Goal: Information Seeking & Learning: Learn about a topic

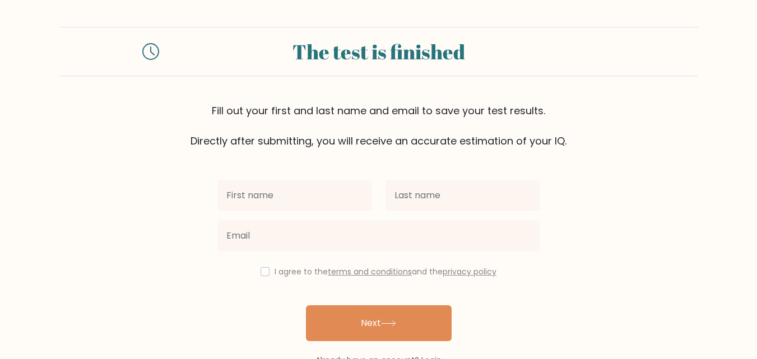
click at [284, 197] on input "text" at bounding box center [294, 195] width 155 height 31
type input "[PERSON_NAME]"
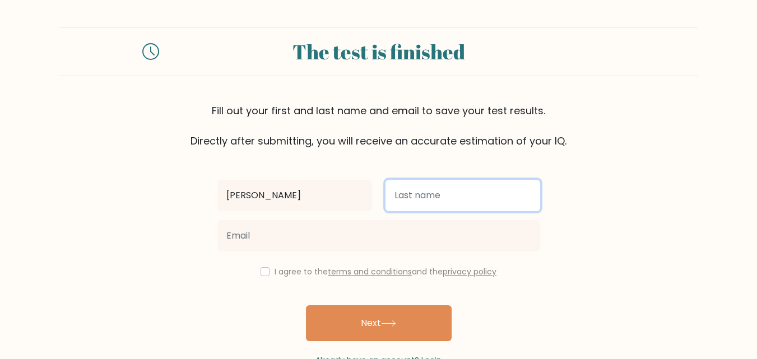
click at [387, 196] on input "text" at bounding box center [463, 195] width 155 height 31
type input "a"
type input "[PERSON_NAME]"
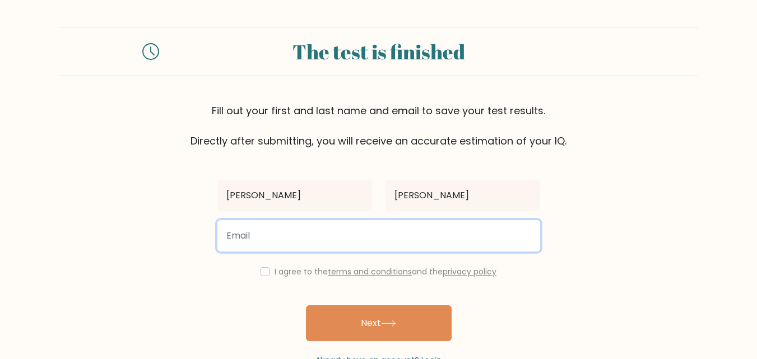
click at [350, 242] on input "email" at bounding box center [378, 235] width 323 height 31
type input "aniruddhakhapare987@gmail.com"
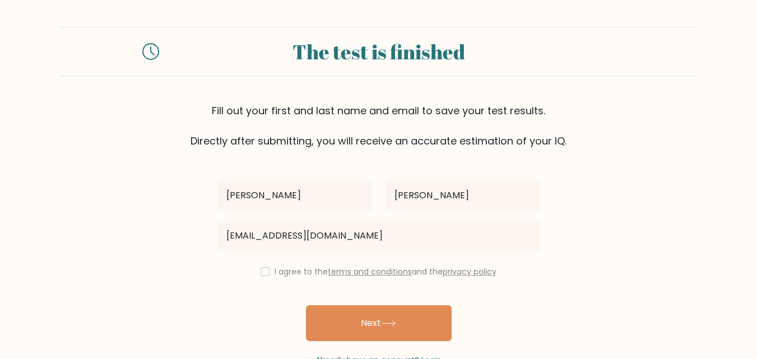
click at [262, 259] on div "aniruddha khapare aniruddhakhapare987@gmail.com I agree to the terms and condit…" at bounding box center [379, 257] width 336 height 218
click at [261, 272] on input "checkbox" at bounding box center [265, 271] width 9 height 9
checkbox input "true"
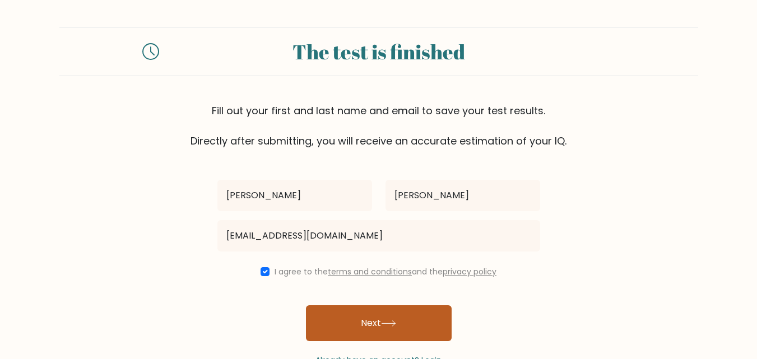
click at [351, 313] on button "Next" at bounding box center [379, 323] width 146 height 36
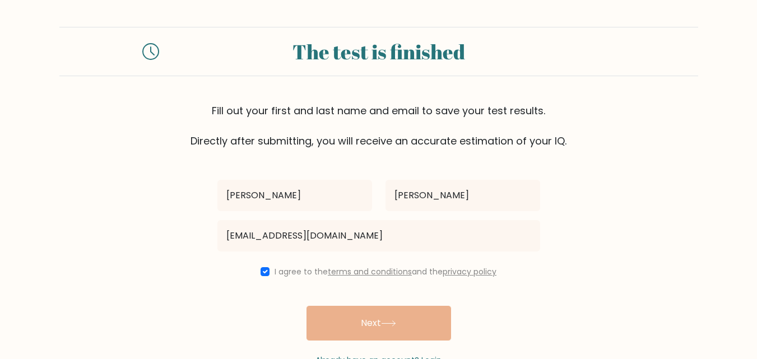
scroll to position [22, 0]
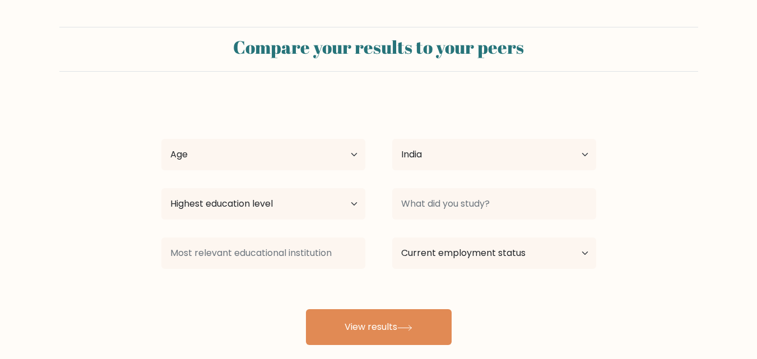
select select "IN"
click at [212, 160] on select "Age Under [DEMOGRAPHIC_DATA] [DEMOGRAPHIC_DATA] [DEMOGRAPHIC_DATA] [DEMOGRAPHIC…" at bounding box center [263, 154] width 204 height 31
select select "18_24"
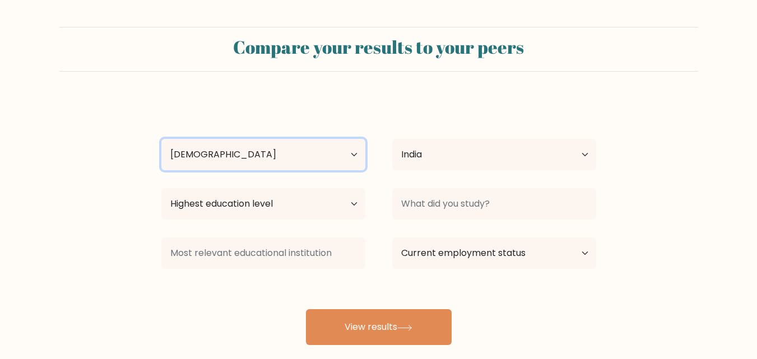
click at [161, 139] on select "Age Under [DEMOGRAPHIC_DATA] [DEMOGRAPHIC_DATA] [DEMOGRAPHIC_DATA] [DEMOGRAPHIC…" at bounding box center [263, 154] width 204 height 31
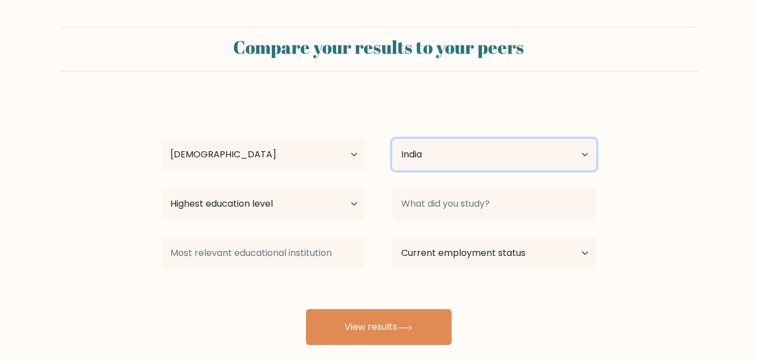
click at [434, 151] on select "Country [GEOGRAPHIC_DATA] [GEOGRAPHIC_DATA] [GEOGRAPHIC_DATA] [US_STATE] [GEOGR…" at bounding box center [494, 154] width 204 height 31
select select "GY"
click at [392, 139] on select "Country [GEOGRAPHIC_DATA] [GEOGRAPHIC_DATA] [GEOGRAPHIC_DATA] [US_STATE] [GEOGR…" at bounding box center [494, 154] width 204 height 31
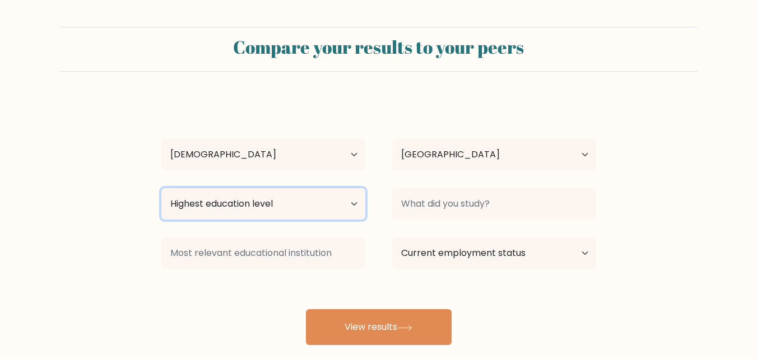
click at [309, 206] on select "Highest education level No schooling Primary Lower Secondary Upper Secondary Oc…" at bounding box center [263, 203] width 204 height 31
select select "occupation_specific"
click at [161, 188] on select "Highest education level No schooling Primary Lower Secondary Upper Secondary Oc…" at bounding box center [263, 203] width 204 height 31
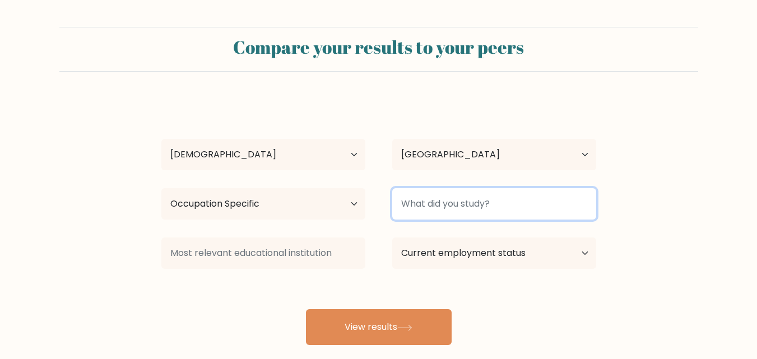
click at [427, 205] on input at bounding box center [494, 203] width 204 height 31
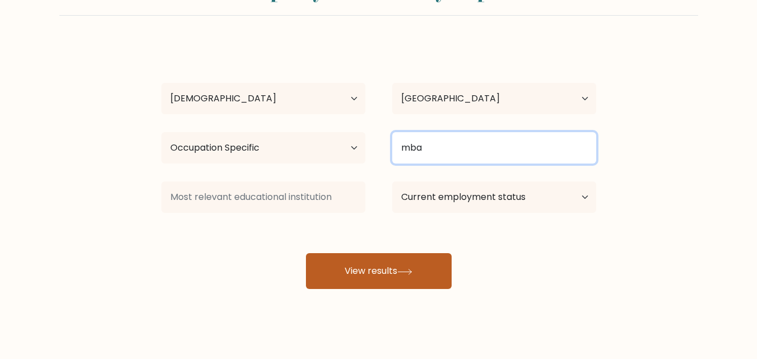
type input "mba"
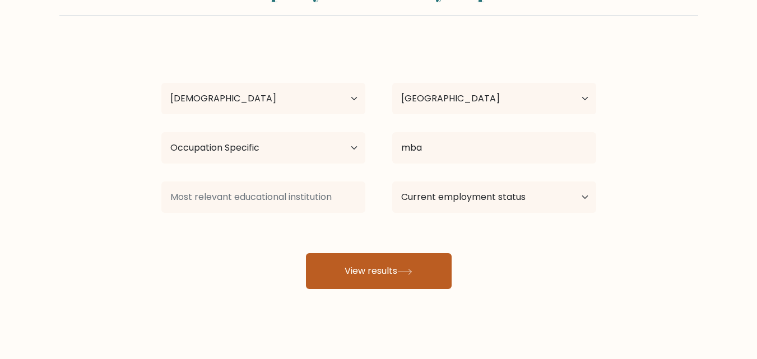
click at [395, 267] on button "View results" at bounding box center [379, 271] width 146 height 36
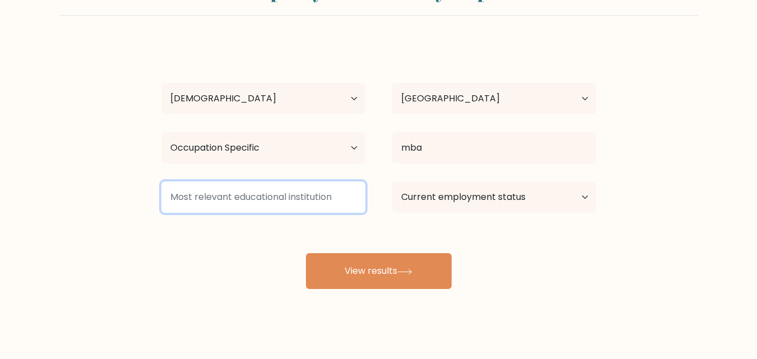
click at [321, 204] on input at bounding box center [263, 197] width 204 height 31
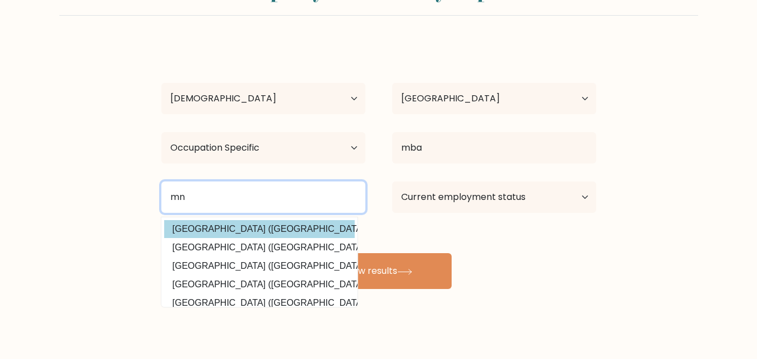
type input "mn"
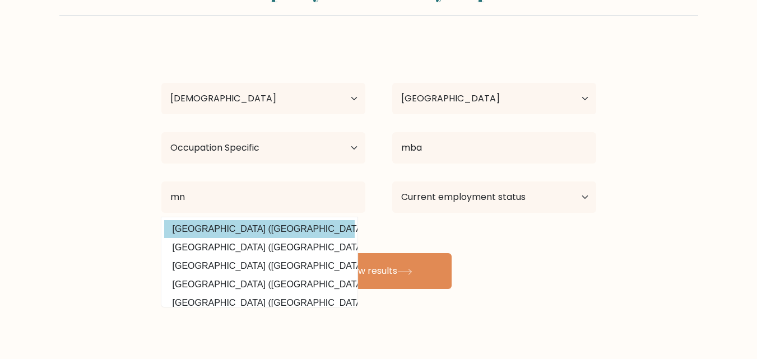
click at [334, 229] on div "aniruddha khapare Age Under 18 years old 18-24 years old 25-34 years old 35-44 …" at bounding box center [379, 166] width 448 height 247
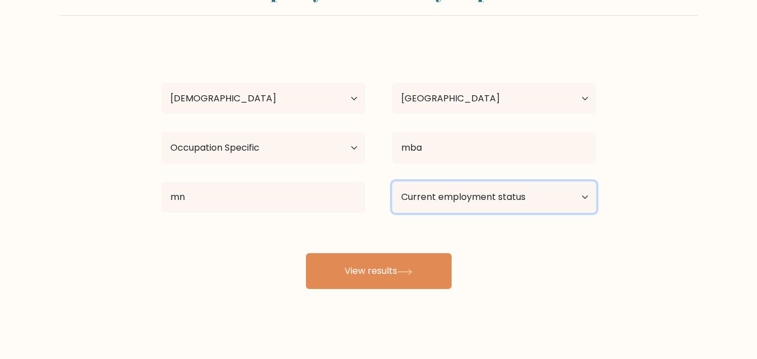
drag, startPoint x: 445, startPoint y: 212, endPoint x: 453, endPoint y: 205, distance: 10.3
click at [453, 205] on select "Current employment status Employed Student Retired Other / prefer not to answer" at bounding box center [494, 197] width 204 height 31
select select "employed"
click at [392, 182] on select "Current employment status Employed Student Retired Other / prefer not to answer" at bounding box center [494, 197] width 204 height 31
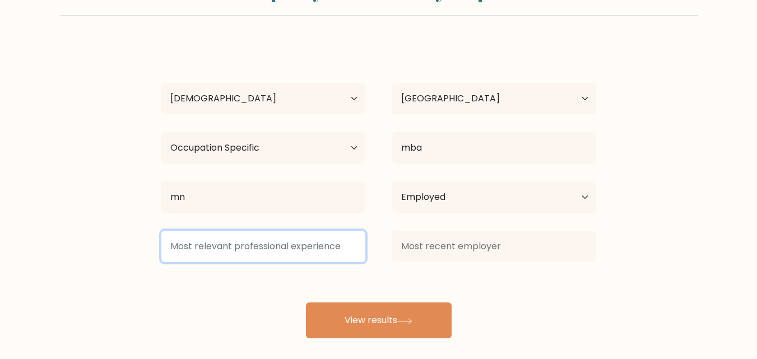
click at [317, 247] on input at bounding box center [263, 246] width 204 height 31
type input "hgj"
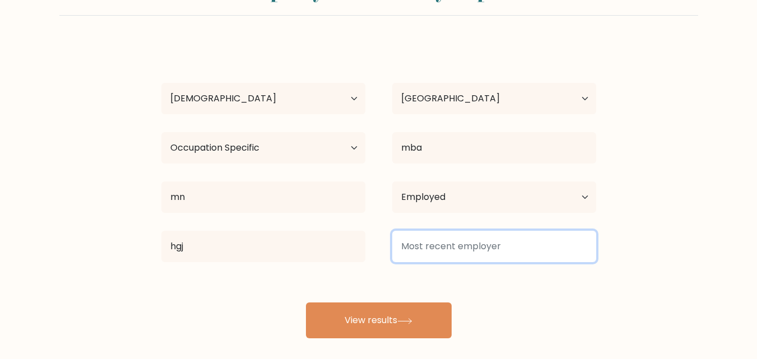
click at [504, 247] on input at bounding box center [494, 246] width 204 height 31
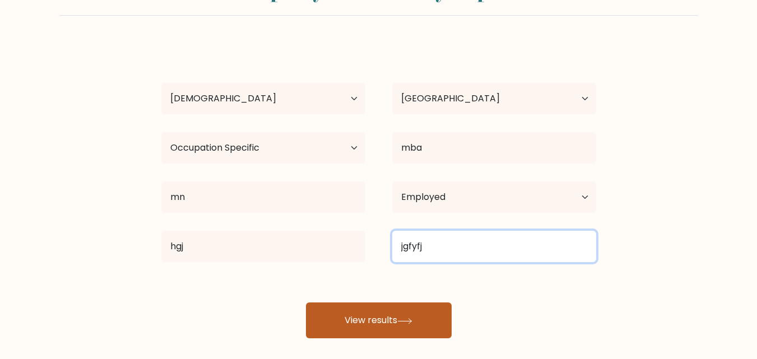
type input "jgfyfj"
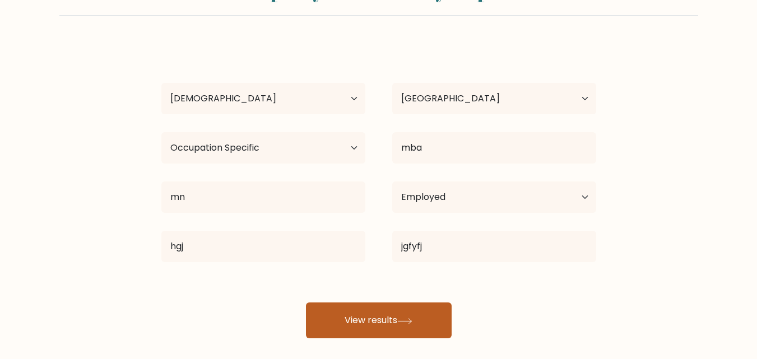
click at [436, 305] on button "View results" at bounding box center [379, 321] width 146 height 36
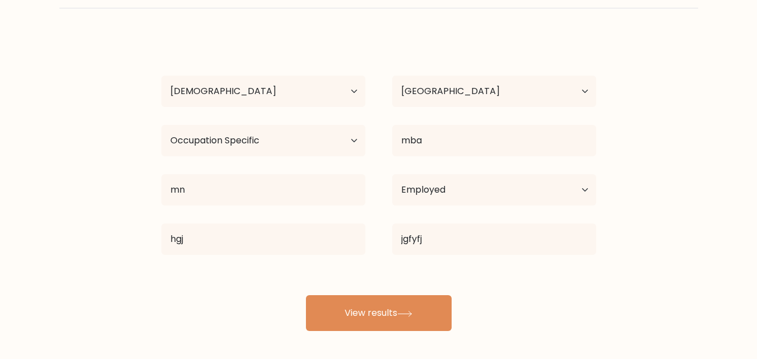
scroll to position [66, 0]
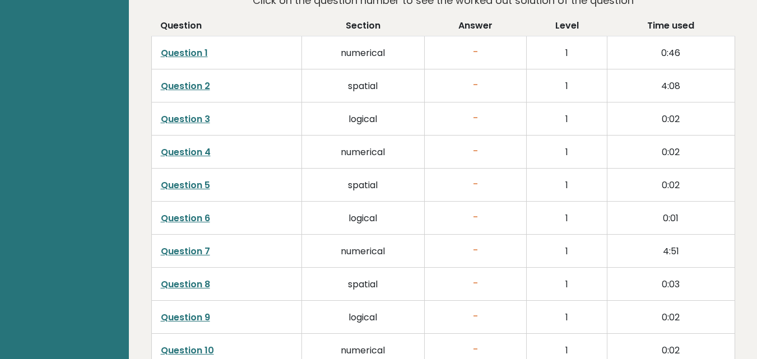
scroll to position [1681, 0]
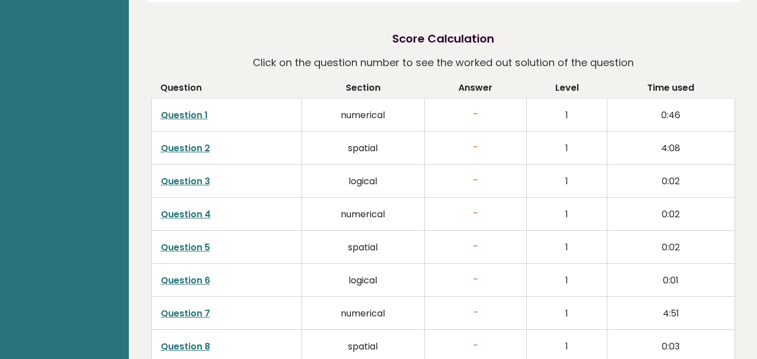
click at [183, 107] on td "Question 1" at bounding box center [226, 114] width 150 height 33
click at [198, 109] on link "Question 1" at bounding box center [184, 115] width 47 height 13
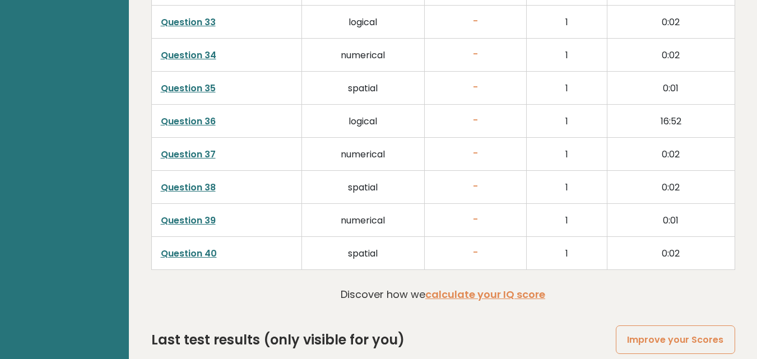
scroll to position [2885, 0]
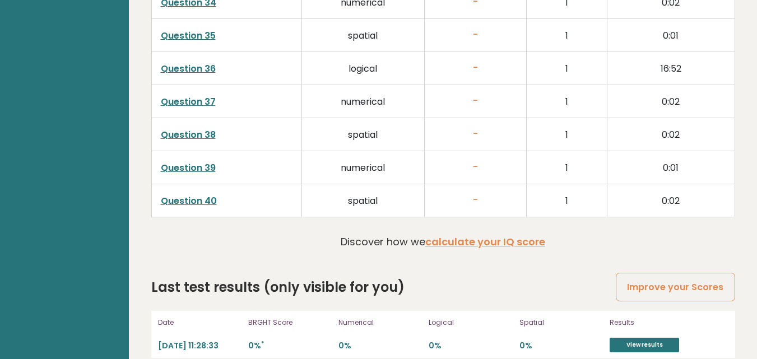
click at [501, 277] on div "Last test results (only visible for you) Improve your Scores" at bounding box center [443, 287] width 584 height 20
click at [517, 277] on div "Last test results (only visible for you) Improve your Scores" at bounding box center [443, 287] width 584 height 20
click at [652, 273] on link "Improve your Scores" at bounding box center [675, 287] width 119 height 29
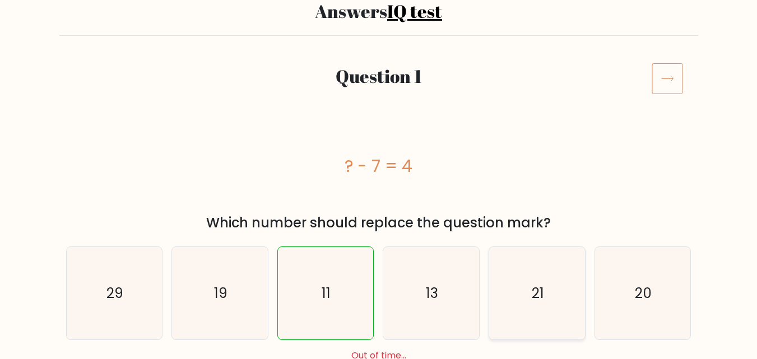
scroll to position [112, 0]
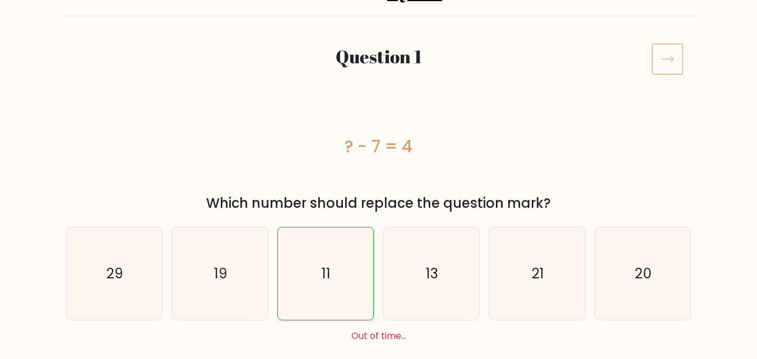
click at [294, 270] on icon "11" at bounding box center [325, 273] width 93 height 93
click at [379, 71] on input "c. 11" at bounding box center [379, 69] width 1 height 3
radio input "true"
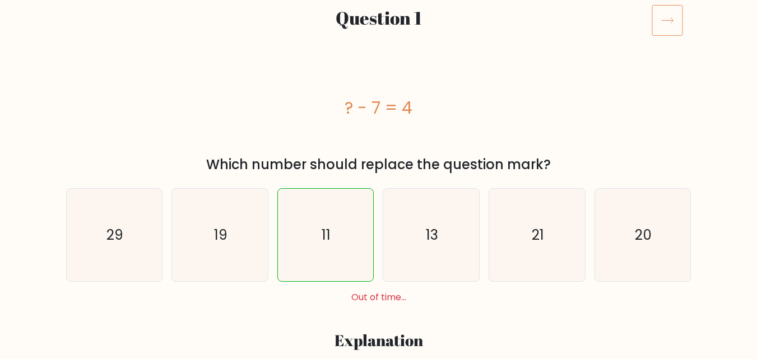
scroll to position [168, 0]
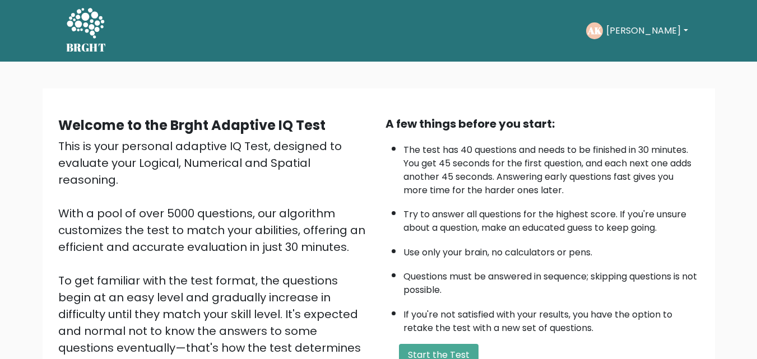
scroll to position [154, 0]
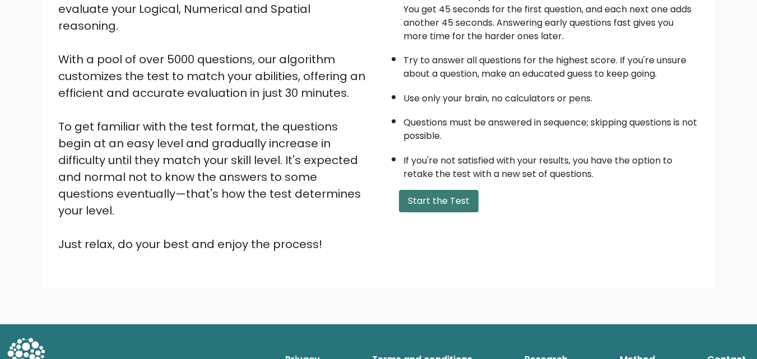
click at [424, 208] on button "Start the Test" at bounding box center [439, 201] width 80 height 22
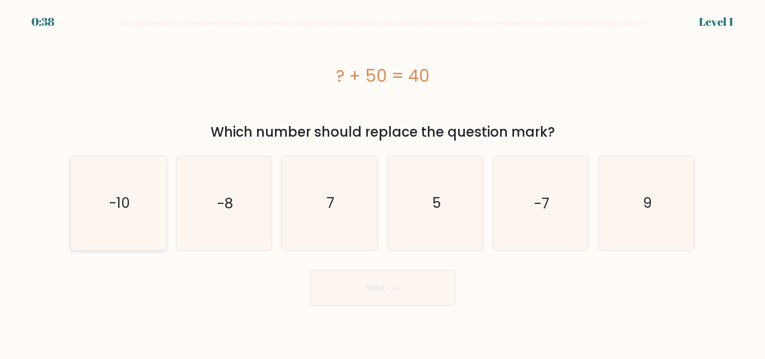
click at [122, 182] on icon "-10" at bounding box center [119, 203] width 94 height 94
click at [383, 182] on input "a. -10" at bounding box center [383, 181] width 1 height 3
radio input "true"
click at [426, 300] on button "Next" at bounding box center [383, 288] width 146 height 36
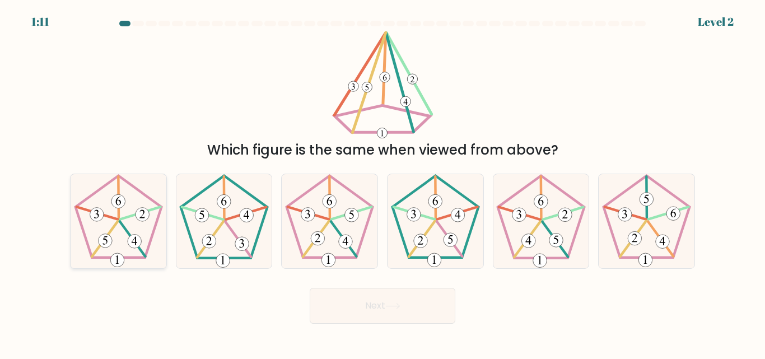
click at [114, 205] on 515 at bounding box center [119, 202] width 14 height 14
click at [383, 183] on input "a." at bounding box center [383, 181] width 1 height 3
radio input "true"
click at [411, 317] on button "Next" at bounding box center [383, 306] width 146 height 36
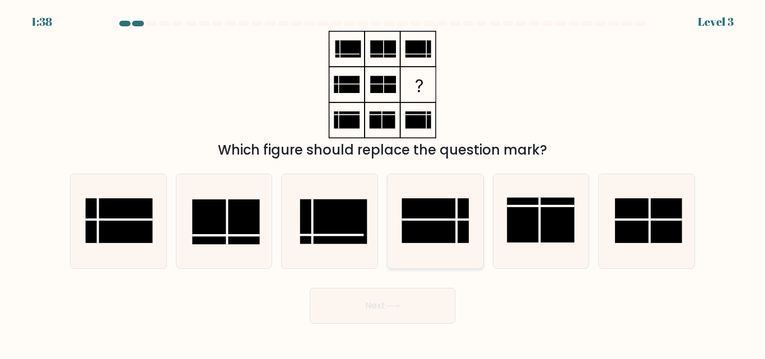
click at [455, 211] on rect at bounding box center [435, 221] width 67 height 45
click at [383, 183] on input "d." at bounding box center [383, 181] width 1 height 3
radio input "true"
click at [428, 317] on button "Next" at bounding box center [383, 306] width 146 height 36
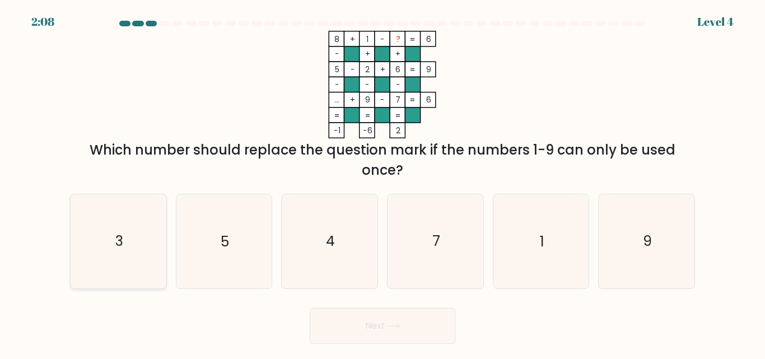
click at [156, 240] on icon "3" at bounding box center [119, 241] width 94 height 94
click at [383, 183] on input "a. 3" at bounding box center [383, 181] width 1 height 3
radio input "true"
click at [415, 310] on button "Next" at bounding box center [383, 326] width 146 height 36
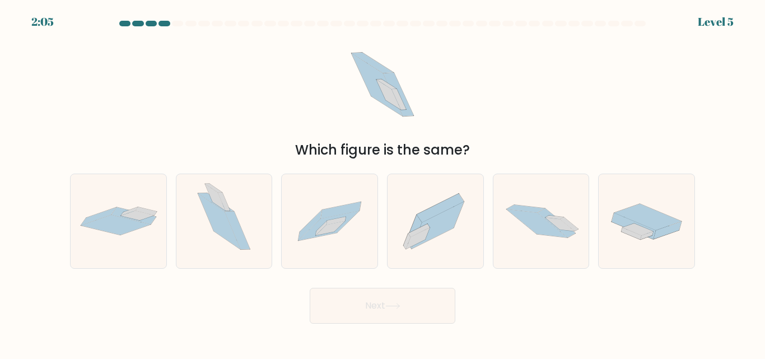
click at [397, 317] on button "Next" at bounding box center [383, 306] width 146 height 36
click at [436, 238] on icon at bounding box center [436, 221] width 96 height 85
click at [383, 183] on input "d." at bounding box center [383, 181] width 1 height 3
radio input "true"
click at [422, 307] on button "Next" at bounding box center [383, 306] width 146 height 36
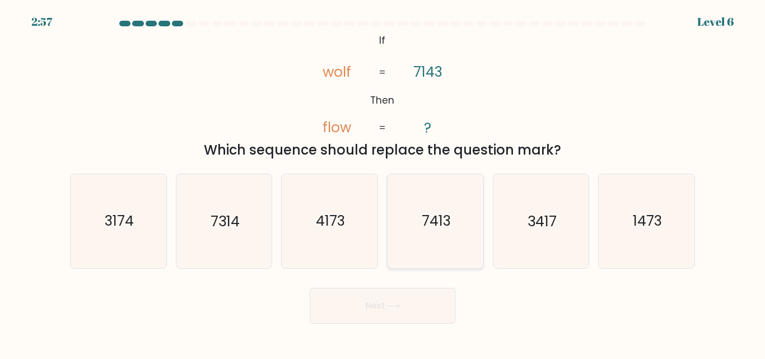
click at [416, 207] on icon "7413" at bounding box center [436, 221] width 94 height 94
click at [383, 183] on input "d. 7413" at bounding box center [383, 181] width 1 height 3
radio input "true"
click at [426, 303] on button "Next" at bounding box center [383, 306] width 146 height 36
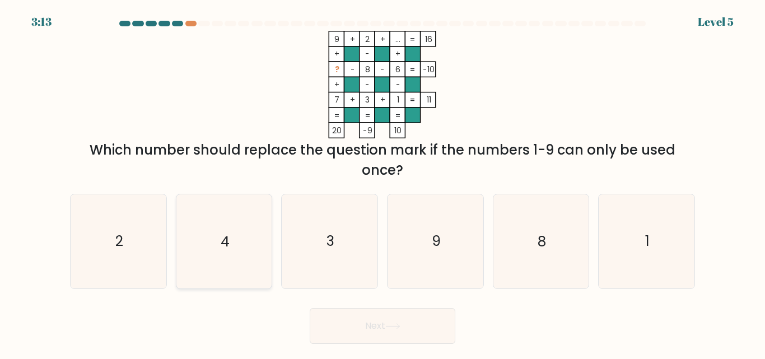
click at [253, 248] on icon "4" at bounding box center [224, 241] width 94 height 94
click at [383, 183] on input "b. 4" at bounding box center [383, 181] width 1 height 3
radio input "true"
drag, startPoint x: 694, startPoint y: 248, endPoint x: 621, endPoint y: 282, distance: 80.0
click at [694, 248] on div "1" at bounding box center [646, 241] width 97 height 95
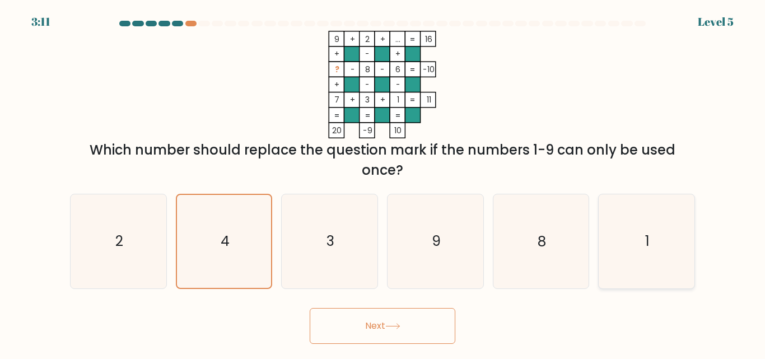
click at [383, 183] on input "f. 1" at bounding box center [383, 181] width 1 height 3
radio input "true"
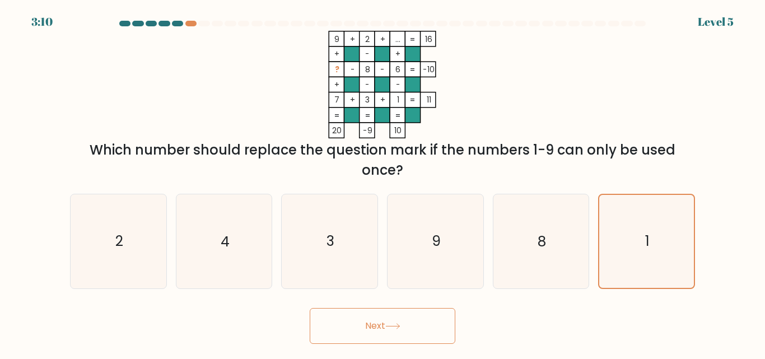
click at [430, 311] on button "Next" at bounding box center [383, 326] width 146 height 36
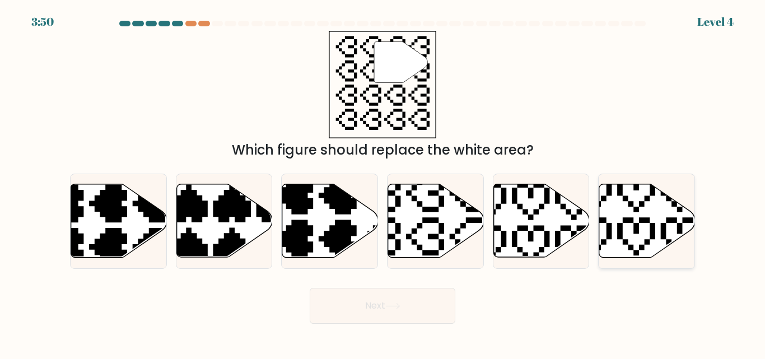
click at [642, 219] on icon at bounding box center [615, 258] width 168 height 168
click at [383, 183] on input "f." at bounding box center [383, 181] width 1 height 3
radio input "true"
click at [426, 313] on button "Next" at bounding box center [383, 306] width 146 height 36
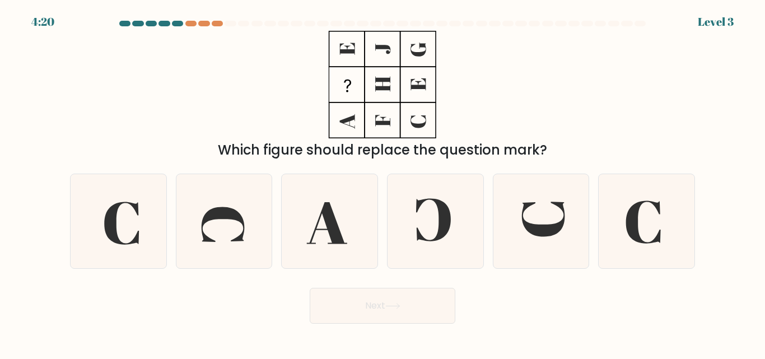
drag, startPoint x: 310, startPoint y: 214, endPoint x: 353, endPoint y: 299, distance: 95.0
click at [353, 299] on form at bounding box center [382, 172] width 765 height 303
click at [527, 211] on icon at bounding box center [541, 221] width 94 height 94
click at [383, 183] on input "e." at bounding box center [383, 181] width 1 height 3
radio input "true"
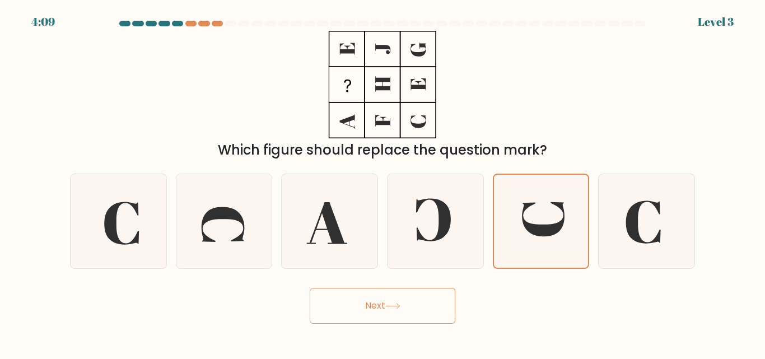
click at [436, 323] on button "Next" at bounding box center [383, 306] width 146 height 36
click at [434, 318] on body "4:09 Level 3" at bounding box center [382, 179] width 765 height 359
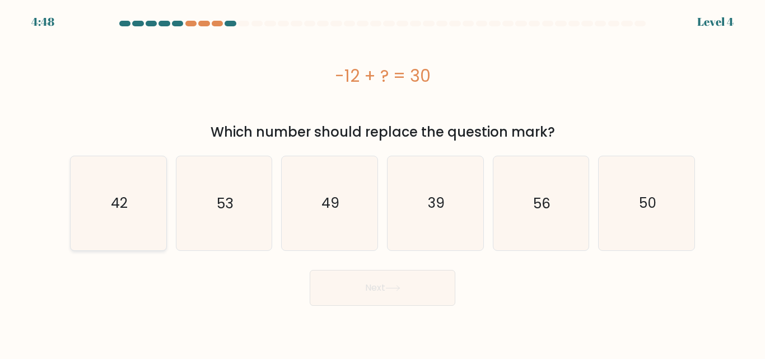
click at [104, 224] on icon "42" at bounding box center [119, 203] width 94 height 94
click at [383, 183] on input "a. 42" at bounding box center [383, 181] width 1 height 3
radio input "true"
click at [330, 291] on button "Next" at bounding box center [383, 288] width 146 height 36
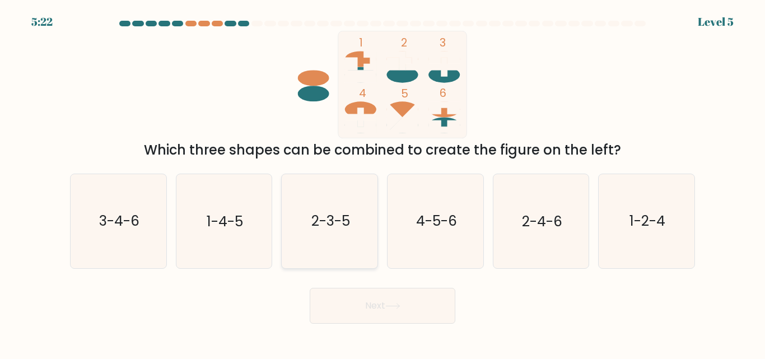
click at [328, 185] on icon "2-3-5" at bounding box center [330, 221] width 94 height 94
click at [383, 183] on input "c. 2-3-5" at bounding box center [383, 181] width 1 height 3
radio input "true"
click at [415, 310] on button "Next" at bounding box center [383, 306] width 146 height 36
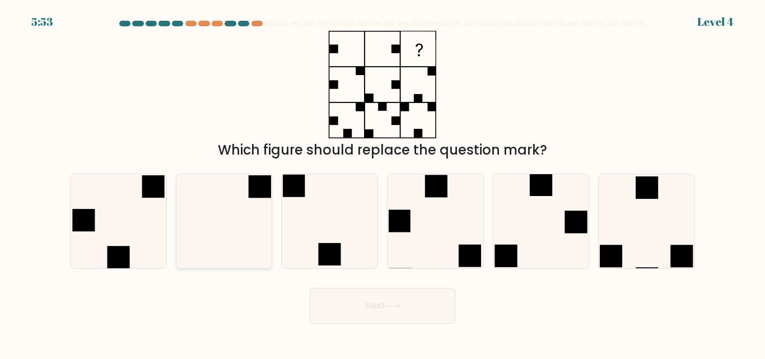
click at [239, 229] on icon at bounding box center [224, 221] width 94 height 94
click at [383, 183] on input "b." at bounding box center [383, 181] width 1 height 3
radio input "true"
click at [421, 297] on button "Next" at bounding box center [383, 306] width 146 height 36
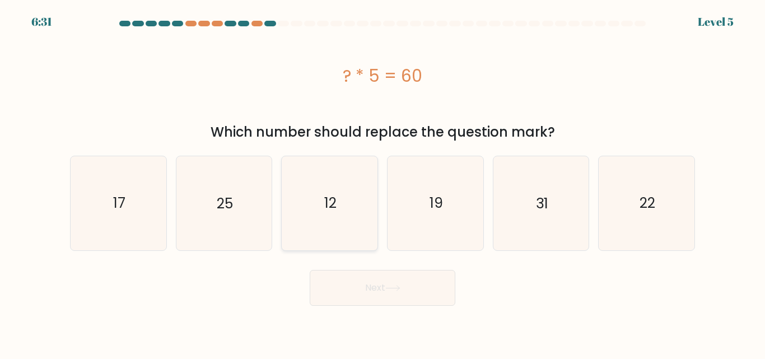
click at [366, 213] on icon "12" at bounding box center [330, 203] width 94 height 94
click at [383, 183] on input "c. 12" at bounding box center [383, 181] width 1 height 3
radio input "true"
click at [406, 280] on button "Next" at bounding box center [383, 288] width 146 height 36
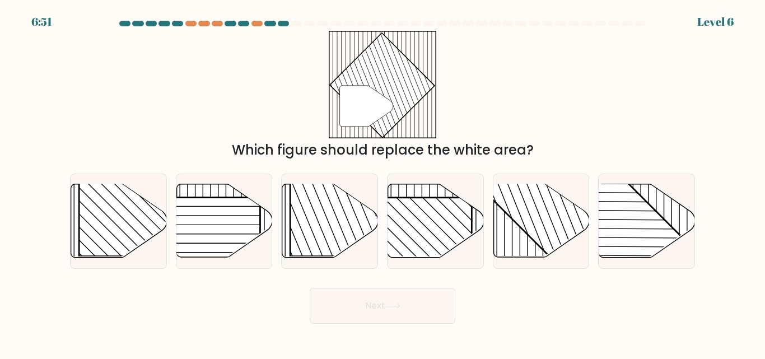
click at [165, 231] on rect at bounding box center [147, 187] width 137 height 137
click at [383, 183] on input "a." at bounding box center [383, 181] width 1 height 3
radio input "true"
drag, startPoint x: 408, startPoint y: 295, endPoint x: 405, endPoint y: 307, distance: 12.2
click at [405, 307] on button "Next" at bounding box center [383, 306] width 146 height 36
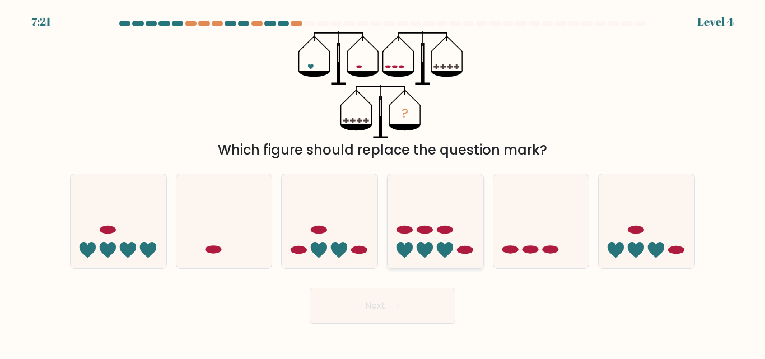
click at [416, 219] on icon at bounding box center [436, 221] width 96 height 79
click at [383, 183] on input "d." at bounding box center [383, 181] width 1 height 3
radio input "true"
click at [422, 309] on button "Next" at bounding box center [383, 306] width 146 height 36
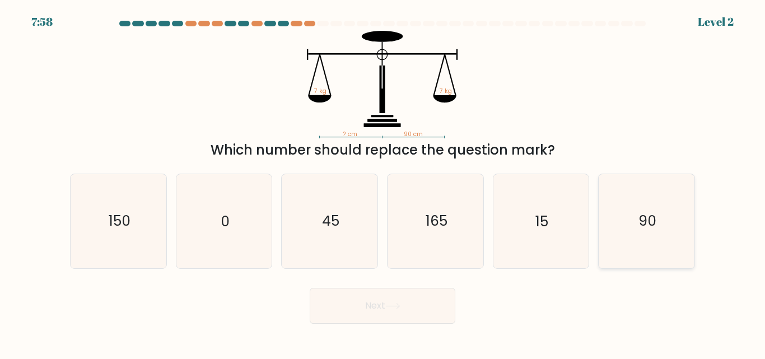
click at [629, 219] on icon "90" at bounding box center [647, 221] width 94 height 94
click at [383, 183] on input "f. 90" at bounding box center [383, 181] width 1 height 3
radio input "true"
click at [406, 311] on button "Next" at bounding box center [383, 306] width 146 height 36
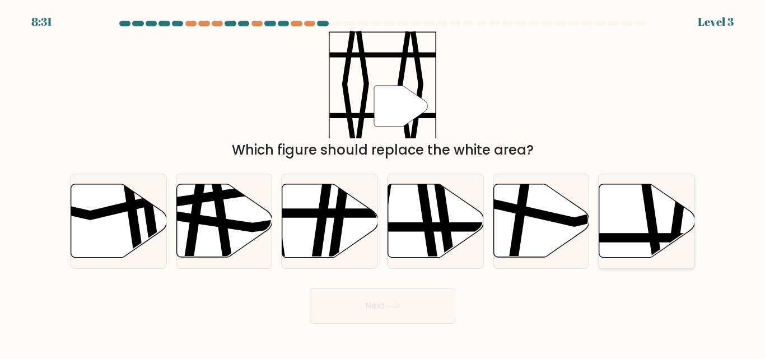
click at [636, 220] on icon at bounding box center [648, 220] width 96 height 73
click at [383, 183] on input "f." at bounding box center [383, 181] width 1 height 3
radio input "true"
click at [425, 313] on button "Next" at bounding box center [383, 306] width 146 height 36
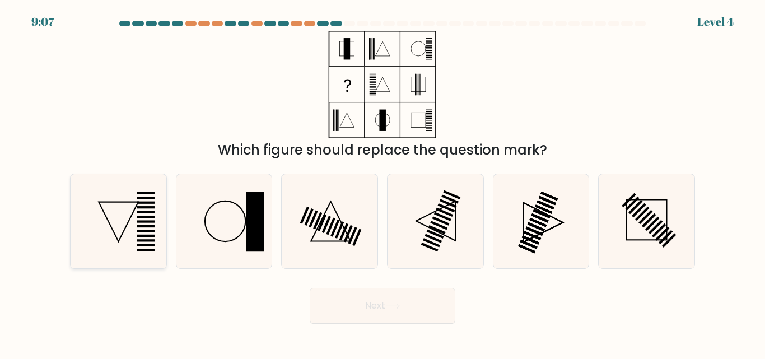
click at [164, 210] on icon at bounding box center [119, 221] width 94 height 94
click at [383, 183] on input "a." at bounding box center [383, 181] width 1 height 3
radio input "true"
click at [380, 311] on button "Next" at bounding box center [383, 306] width 146 height 36
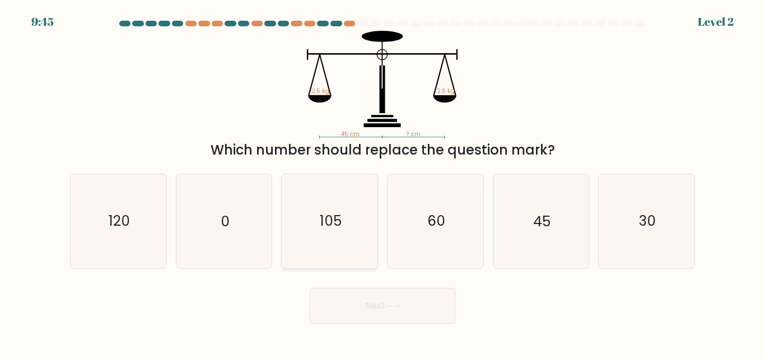
click at [335, 224] on text "105" at bounding box center [331, 222] width 22 height 20
click at [383, 183] on input "c. 105" at bounding box center [383, 181] width 1 height 3
radio input "true"
click at [335, 220] on text "105" at bounding box center [331, 222] width 22 height 20
click at [383, 183] on input "c. 105" at bounding box center [383, 181] width 1 height 3
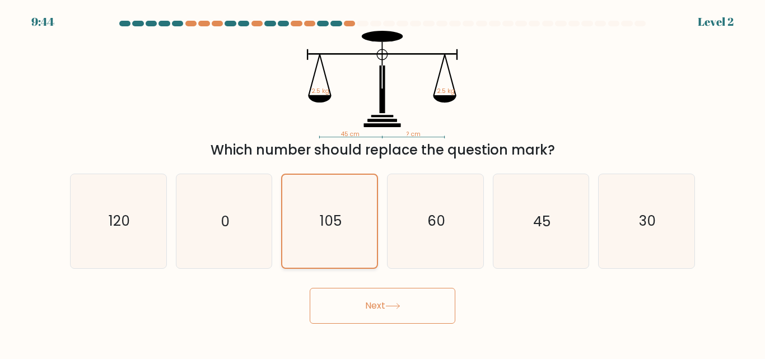
click at [337, 220] on text "105" at bounding box center [331, 222] width 22 height 20
click at [383, 183] on input "c. 105" at bounding box center [383, 181] width 1 height 3
click at [337, 220] on text "105" at bounding box center [331, 222] width 22 height 20
click at [383, 183] on input "c. 105" at bounding box center [383, 181] width 1 height 3
click at [336, 220] on text "105" at bounding box center [331, 222] width 22 height 20
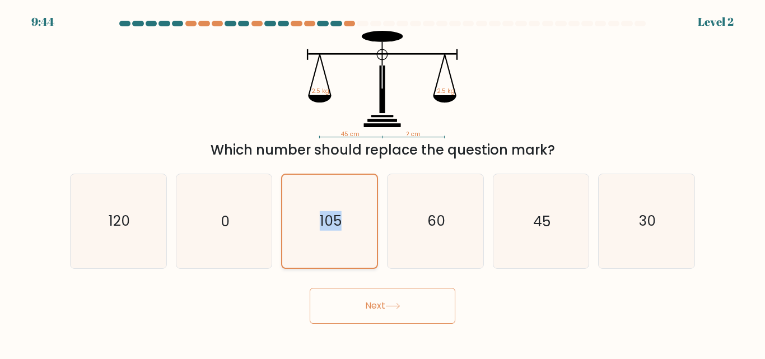
click at [383, 183] on input "c. 105" at bounding box center [383, 181] width 1 height 3
click at [428, 306] on button "Next" at bounding box center [383, 306] width 146 height 36
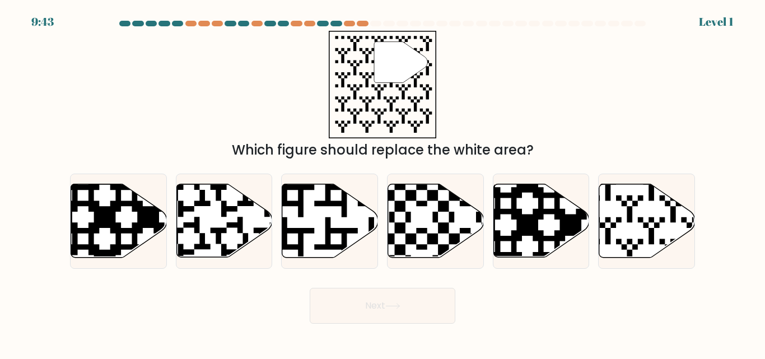
click at [402, 216] on icon at bounding box center [436, 220] width 96 height 73
click at [383, 183] on input "d." at bounding box center [383, 181] width 1 height 3
radio input "true"
drag, startPoint x: 396, startPoint y: 304, endPoint x: 394, endPoint y: 299, distance: 5.7
click at [395, 305] on icon at bounding box center [393, 306] width 15 height 6
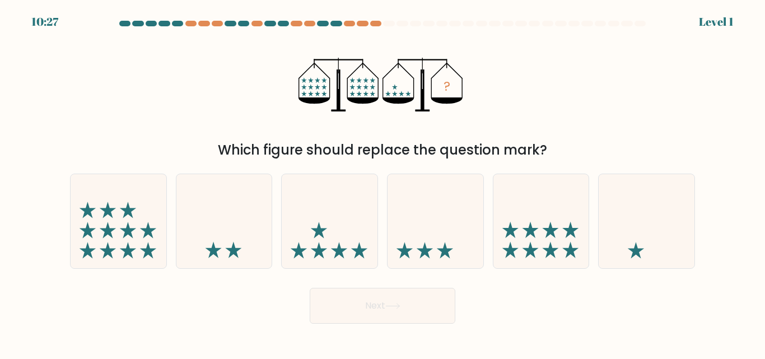
drag, startPoint x: 408, startPoint y: 310, endPoint x: 407, endPoint y: 295, distance: 15.2
click at [408, 310] on button "Next" at bounding box center [383, 306] width 146 height 36
click at [438, 233] on icon at bounding box center [436, 221] width 96 height 79
click at [383, 183] on input "d." at bounding box center [383, 181] width 1 height 3
radio input "true"
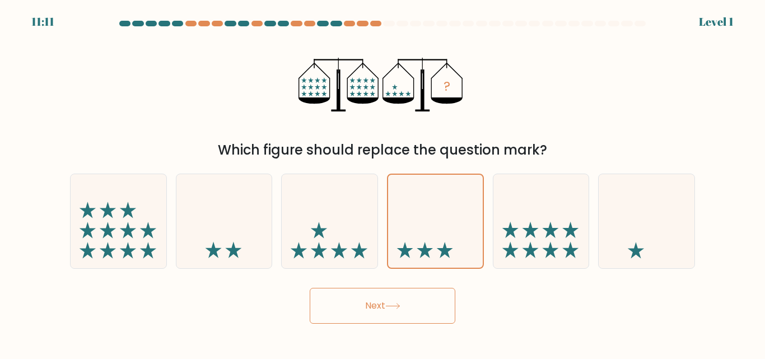
drag, startPoint x: 410, startPoint y: 308, endPoint x: 409, endPoint y: 302, distance: 6.3
click at [409, 309] on button "Next" at bounding box center [383, 306] width 146 height 36
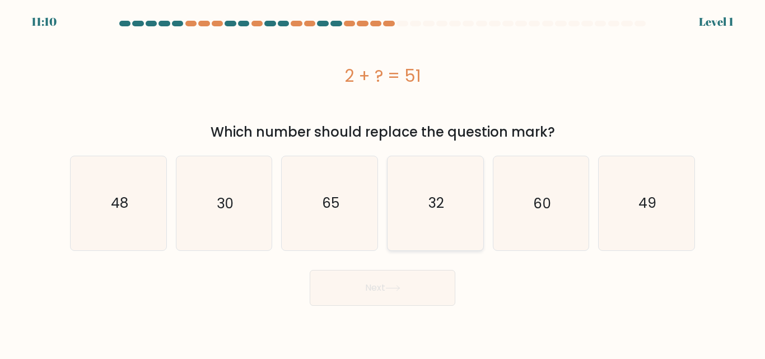
drag, startPoint x: 397, startPoint y: 214, endPoint x: 396, endPoint y: 247, distance: 32.5
click at [397, 217] on icon "32" at bounding box center [436, 203] width 94 height 94
click at [383, 183] on input "d. 32" at bounding box center [383, 181] width 1 height 3
radio input "true"
click at [405, 283] on button "Next" at bounding box center [383, 288] width 146 height 36
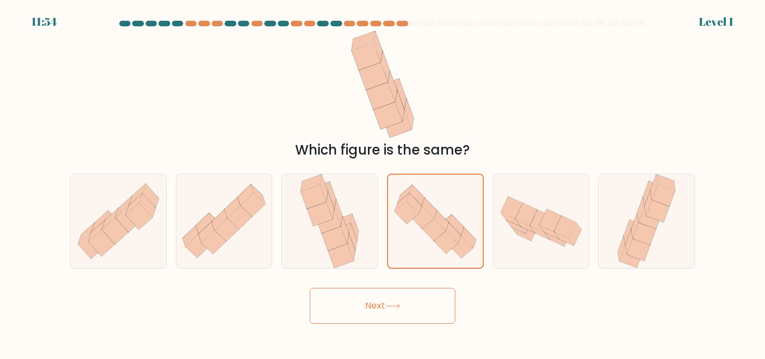
click at [415, 284] on div "Next" at bounding box center [382, 302] width 639 height 41
drag, startPoint x: 429, startPoint y: 225, endPoint x: 417, endPoint y: 289, distance: 65.5
click at [429, 229] on icon at bounding box center [434, 229] width 24 height 22
click at [383, 183] on input "d." at bounding box center [383, 181] width 1 height 3
click at [416, 301] on button "Next" at bounding box center [383, 306] width 146 height 36
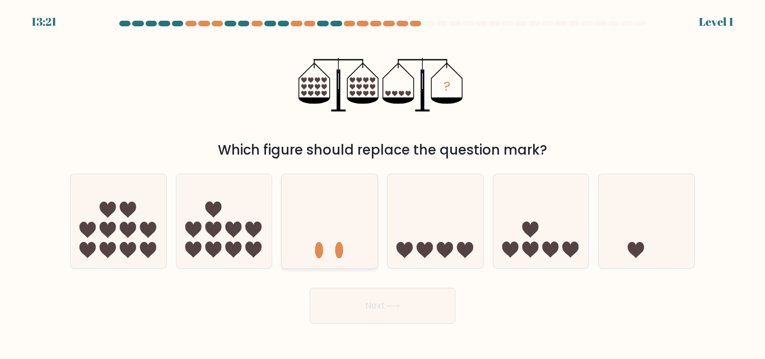
click at [336, 221] on icon at bounding box center [330, 221] width 96 height 79
click at [383, 183] on input "c." at bounding box center [383, 181] width 1 height 3
radio input "true"
click at [394, 306] on icon at bounding box center [392, 306] width 13 height 5
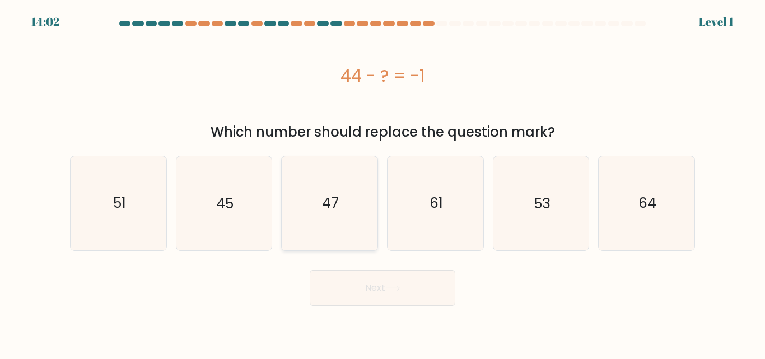
click at [342, 212] on icon "47" at bounding box center [330, 203] width 94 height 94
click at [383, 183] on input "c. 47" at bounding box center [383, 181] width 1 height 3
radio input "true"
click at [378, 289] on button "Next" at bounding box center [383, 288] width 146 height 36
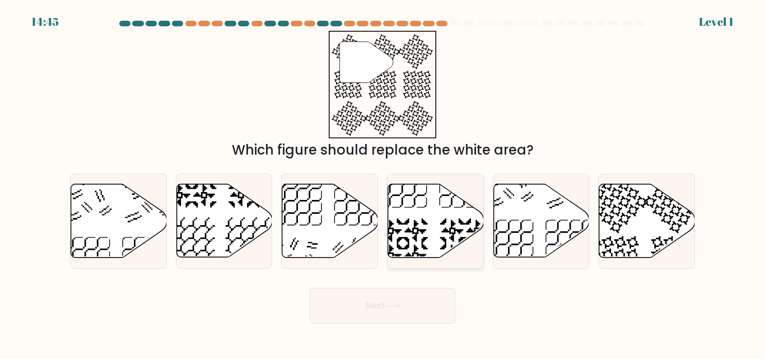
click at [400, 231] on icon at bounding box center [402, 243] width 49 height 49
click at [383, 183] on input "d." at bounding box center [383, 181] width 1 height 3
radio input "true"
drag, startPoint x: 408, startPoint y: 304, endPoint x: 419, endPoint y: 275, distance: 30.3
click at [410, 304] on button "Next" at bounding box center [383, 306] width 146 height 36
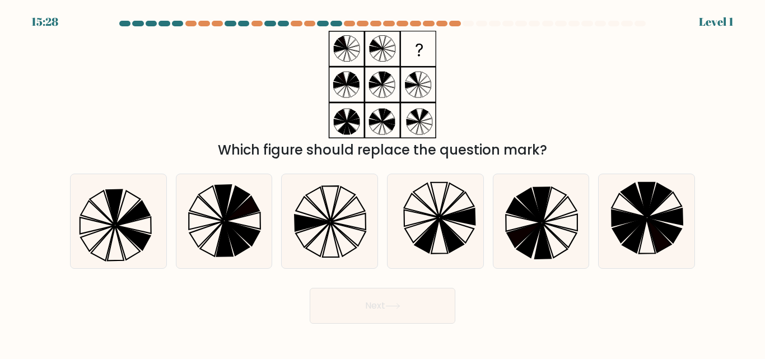
click at [416, 317] on button "Next" at bounding box center [383, 306] width 146 height 36
click at [433, 257] on icon at bounding box center [436, 221] width 94 height 94
click at [383, 183] on input "d." at bounding box center [383, 181] width 1 height 3
radio input "true"
click at [423, 297] on button "Next" at bounding box center [383, 306] width 146 height 36
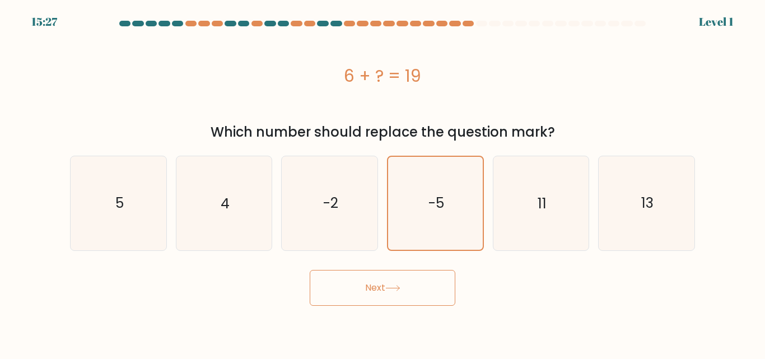
drag, startPoint x: 428, startPoint y: 297, endPoint x: 438, endPoint y: 263, distance: 35.6
click at [428, 295] on button "Next" at bounding box center [383, 288] width 146 height 36
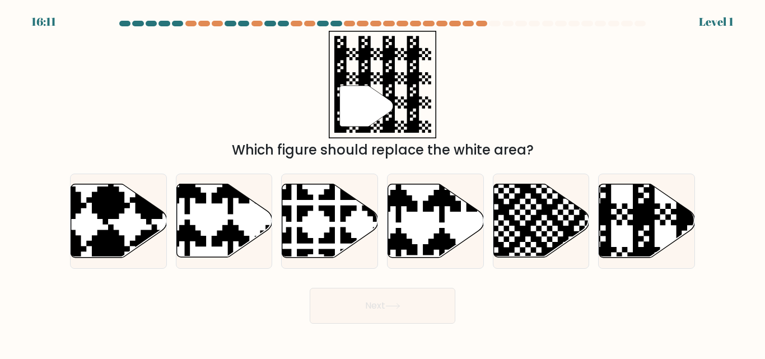
click at [444, 236] on icon at bounding box center [464, 182] width 168 height 168
click at [383, 183] on input "d." at bounding box center [383, 181] width 1 height 3
radio input "true"
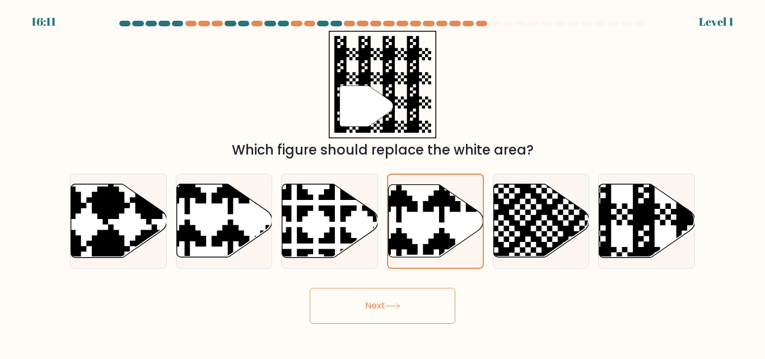
click at [430, 304] on button "Next" at bounding box center [383, 306] width 146 height 36
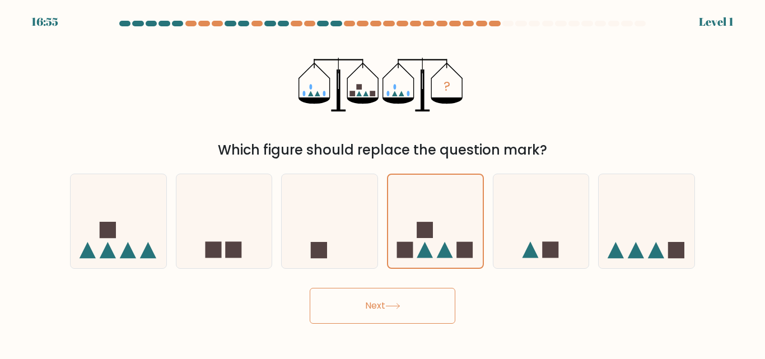
click at [428, 301] on button "Next" at bounding box center [383, 306] width 146 height 36
click at [444, 249] on icon at bounding box center [445, 250] width 16 height 16
click at [383, 183] on input "d." at bounding box center [383, 181] width 1 height 3
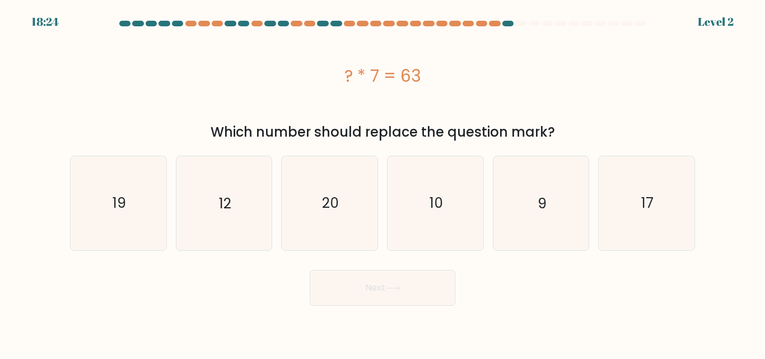
click at [430, 295] on button "Next" at bounding box center [383, 288] width 146 height 36
click at [448, 247] on icon "10" at bounding box center [436, 203] width 94 height 94
click at [383, 183] on input "d. 10" at bounding box center [383, 181] width 1 height 3
radio input "true"
click at [436, 290] on form "a. 9" at bounding box center [382, 163] width 765 height 285
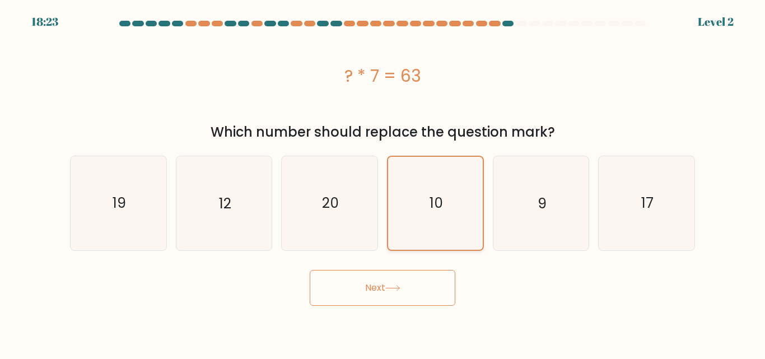
drag, startPoint x: 447, startPoint y: 236, endPoint x: 426, endPoint y: 287, distance: 55.3
click at [447, 240] on icon "10" at bounding box center [435, 203] width 92 height 92
click at [383, 183] on input "d. 10" at bounding box center [383, 181] width 1 height 3
click at [426, 287] on button "Next" at bounding box center [383, 288] width 146 height 36
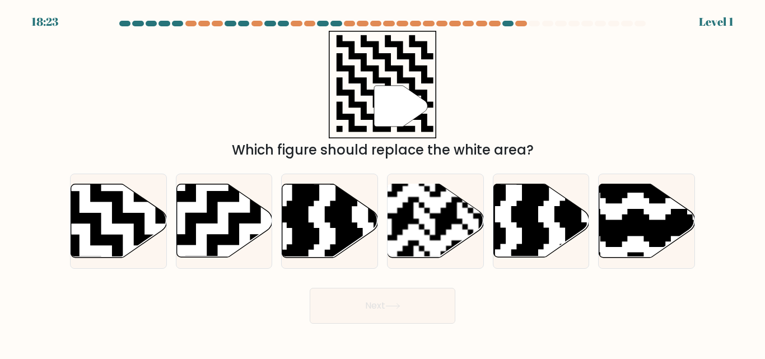
click at [433, 261] on div at bounding box center [435, 221] width 97 height 95
click at [383, 183] on input "d." at bounding box center [383, 181] width 1 height 3
radio input "true"
drag, startPoint x: 427, startPoint y: 290, endPoint x: 419, endPoint y: 305, distance: 17.0
click at [423, 299] on button "Next" at bounding box center [383, 306] width 146 height 36
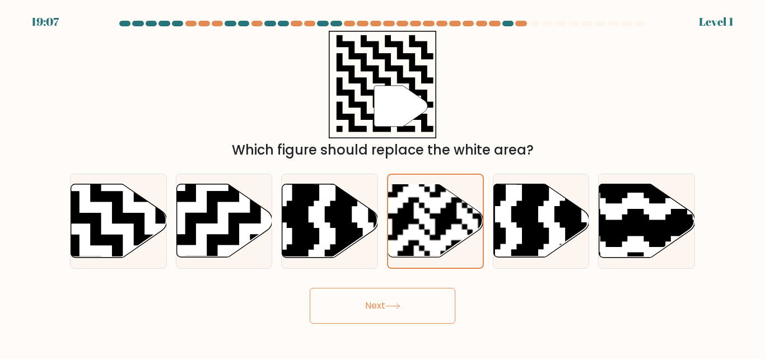
drag, startPoint x: 419, startPoint y: 305, endPoint x: 424, endPoint y: 295, distance: 11.0
click at [424, 295] on button "Next" at bounding box center [383, 306] width 146 height 36
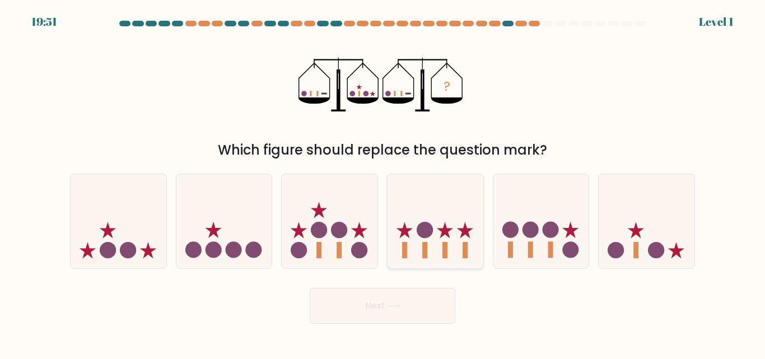
click at [446, 228] on icon at bounding box center [445, 230] width 16 height 16
click at [383, 183] on input "d." at bounding box center [383, 181] width 1 height 3
radio input "true"
click at [428, 292] on button "Next" at bounding box center [383, 306] width 146 height 36
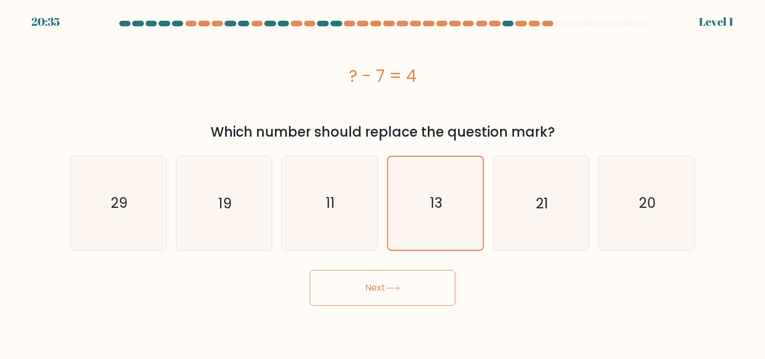
click at [424, 296] on button "Next" at bounding box center [383, 288] width 146 height 36
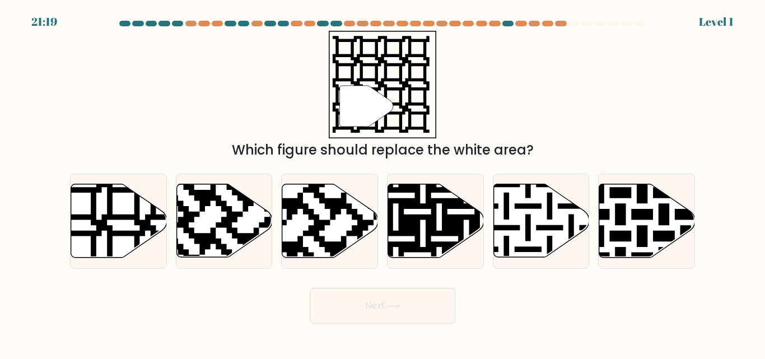
click at [444, 223] on icon at bounding box center [464, 182] width 174 height 174
click at [383, 183] on input "d." at bounding box center [383, 181] width 1 height 3
radio input "true"
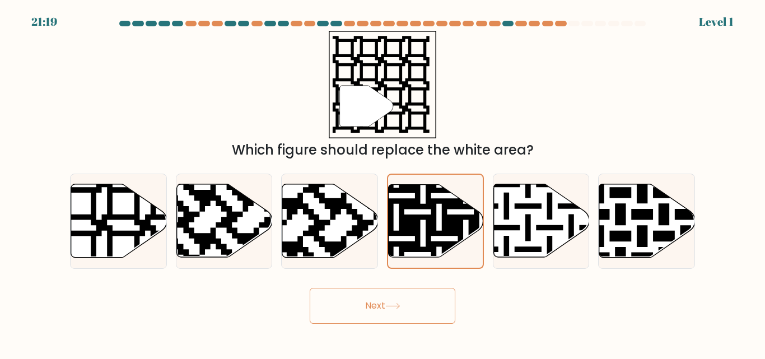
click at [425, 291] on button "Next" at bounding box center [383, 306] width 146 height 36
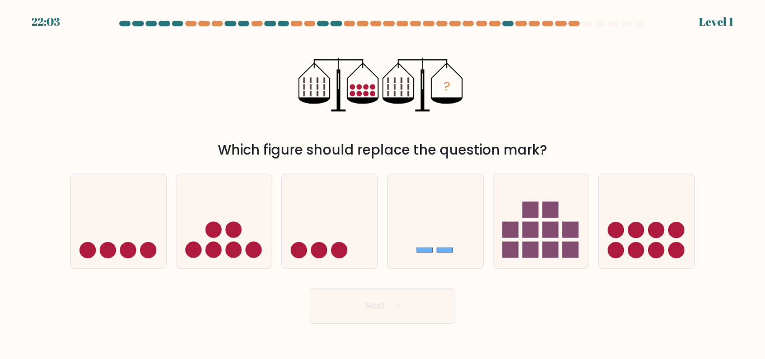
click at [439, 246] on icon at bounding box center [436, 221] width 96 height 79
click at [383, 183] on input "d." at bounding box center [383, 181] width 1 height 3
radio input "true"
click at [419, 308] on button "Next" at bounding box center [383, 306] width 146 height 36
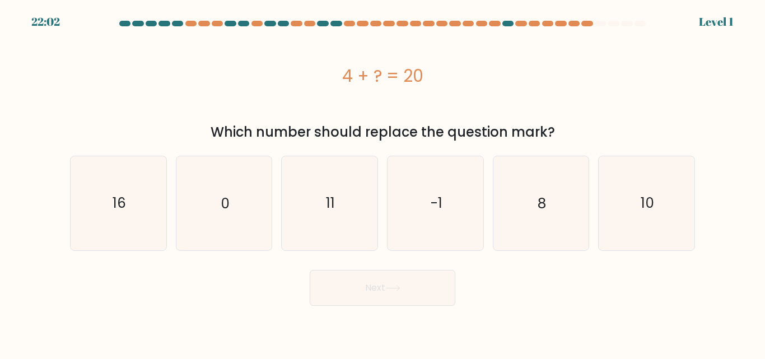
click at [442, 247] on icon "-1" at bounding box center [436, 203] width 94 height 94
click at [383, 183] on input "d. -1" at bounding box center [383, 181] width 1 height 3
radio input "true"
click at [427, 288] on button "Next" at bounding box center [383, 288] width 146 height 36
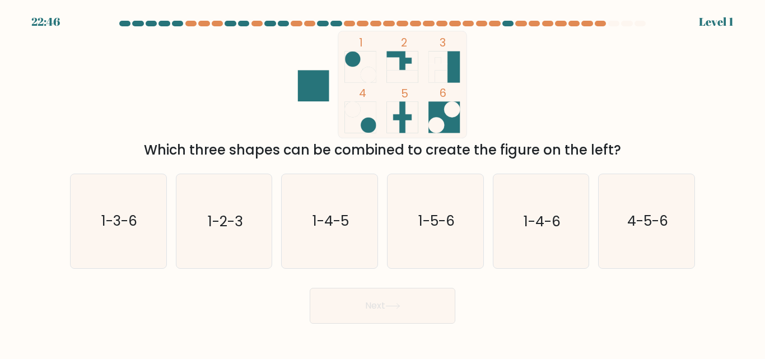
click at [447, 224] on text "1-5-6" at bounding box center [436, 222] width 36 height 20
click at [383, 183] on input "d. 1-5-6" at bounding box center [383, 181] width 1 height 3
radio input "true"
click at [422, 295] on button "Next" at bounding box center [383, 306] width 146 height 36
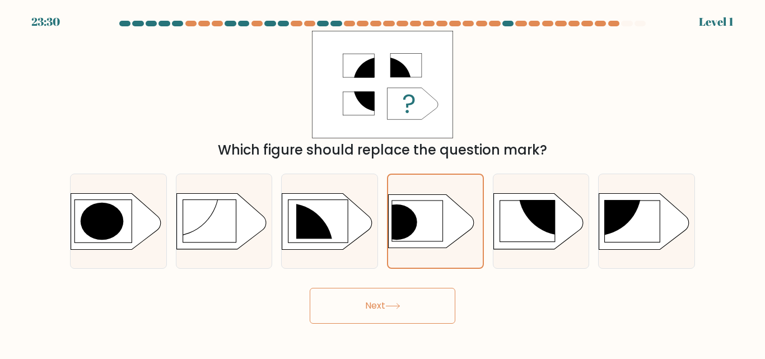
drag, startPoint x: 426, startPoint y: 299, endPoint x: 429, endPoint y: 291, distance: 9.1
click at [426, 295] on button "Next" at bounding box center [383, 306] width 146 height 36
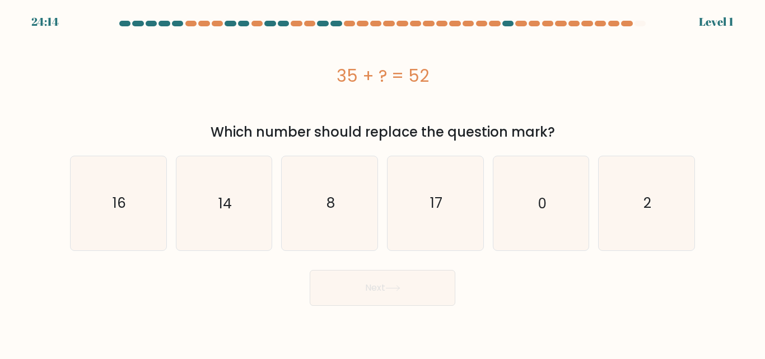
click at [438, 252] on form "a. 8" at bounding box center [382, 163] width 765 height 285
click at [424, 297] on button "Next" at bounding box center [383, 288] width 146 height 36
click at [439, 236] on icon "17" at bounding box center [436, 203] width 94 height 94
click at [383, 183] on input "d. 17" at bounding box center [383, 181] width 1 height 3
radio input "true"
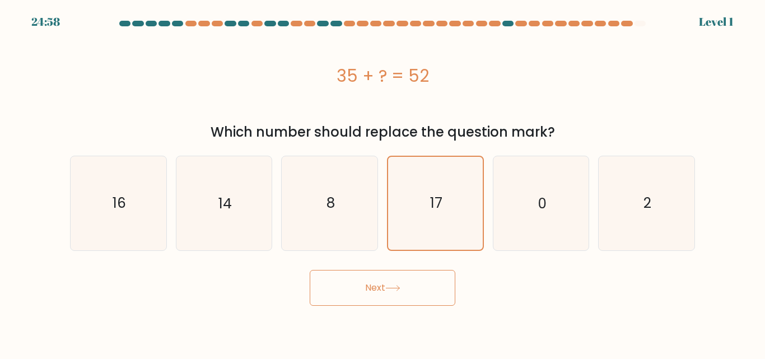
click at [430, 279] on button "Next" at bounding box center [383, 288] width 146 height 36
click at [454, 224] on icon "17" at bounding box center [435, 203] width 92 height 92
click at [383, 183] on input "d. 17" at bounding box center [383, 181] width 1 height 3
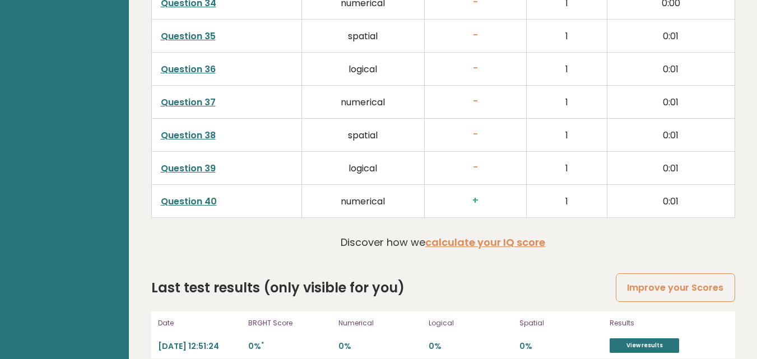
scroll to position [2885, 0]
